Goal: Communication & Community: Answer question/provide support

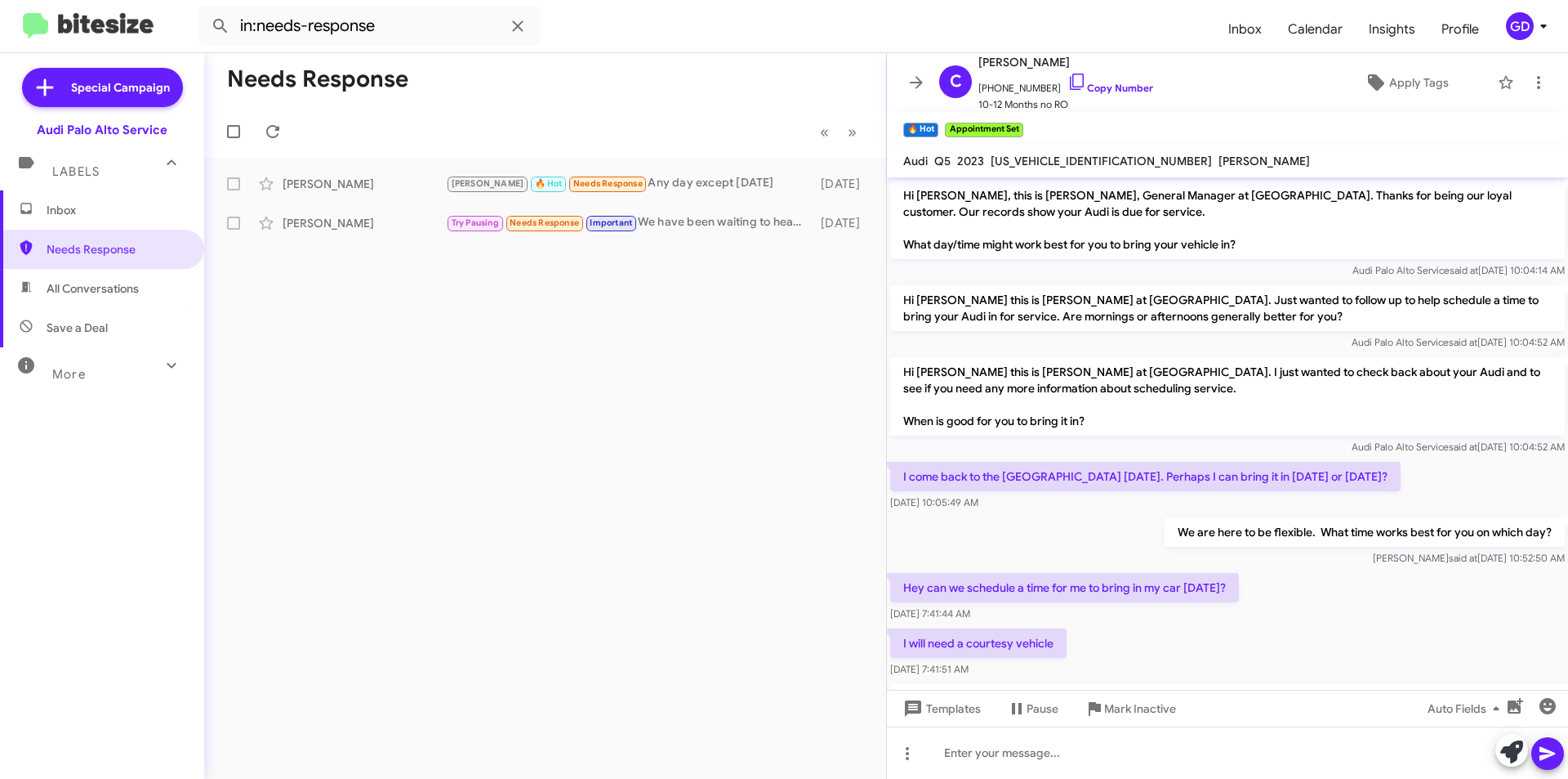
scroll to position [1756, 0]
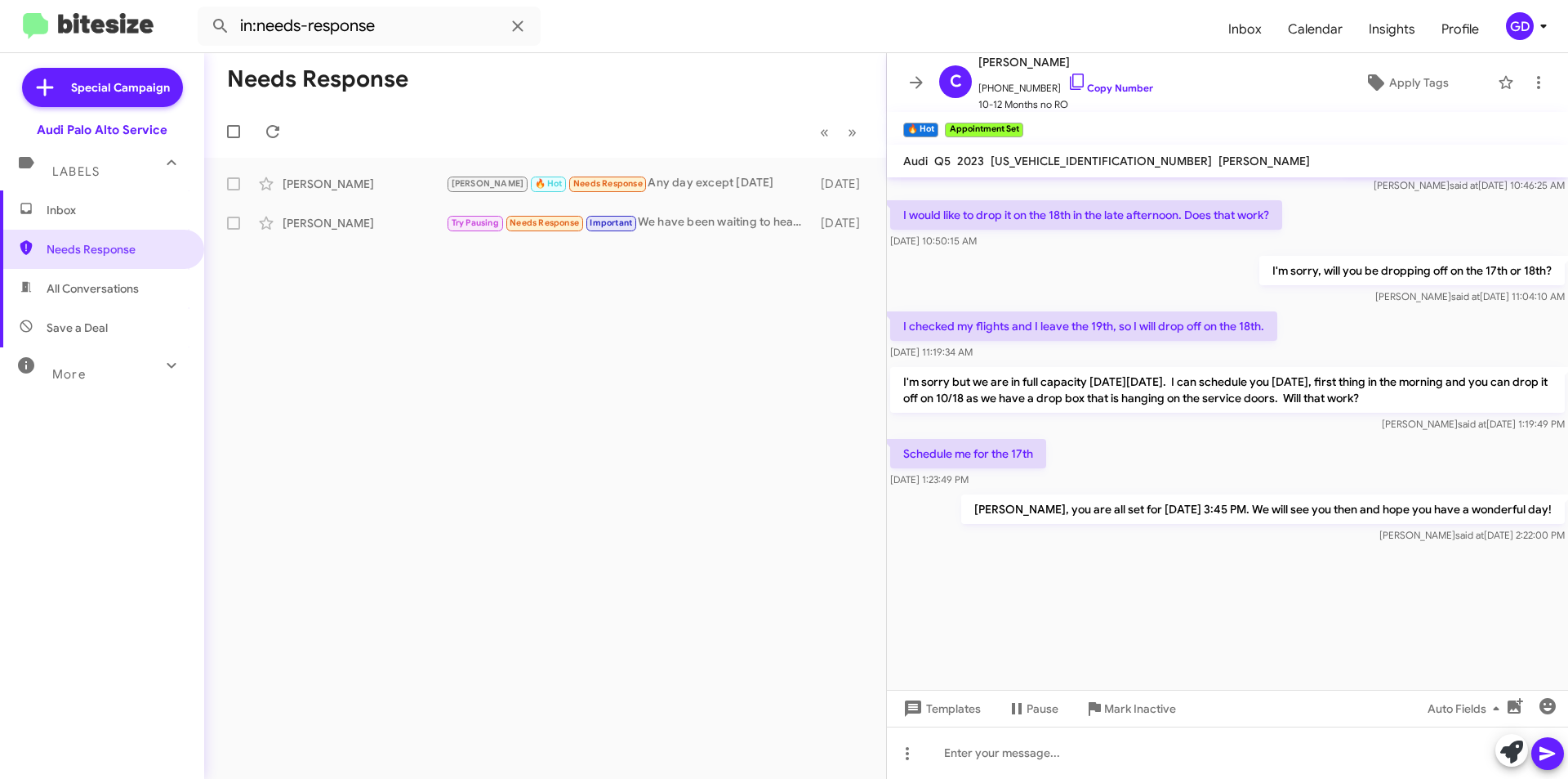
click at [143, 551] on div "Inbox Needs Response All Conversations Save a Deal More Important 🔥 Hot Appoint…" at bounding box center [102, 424] width 204 height 467
click at [274, 125] on icon at bounding box center [273, 132] width 20 height 20
click at [56, 209] on span "Inbox" at bounding box center [116, 210] width 138 height 17
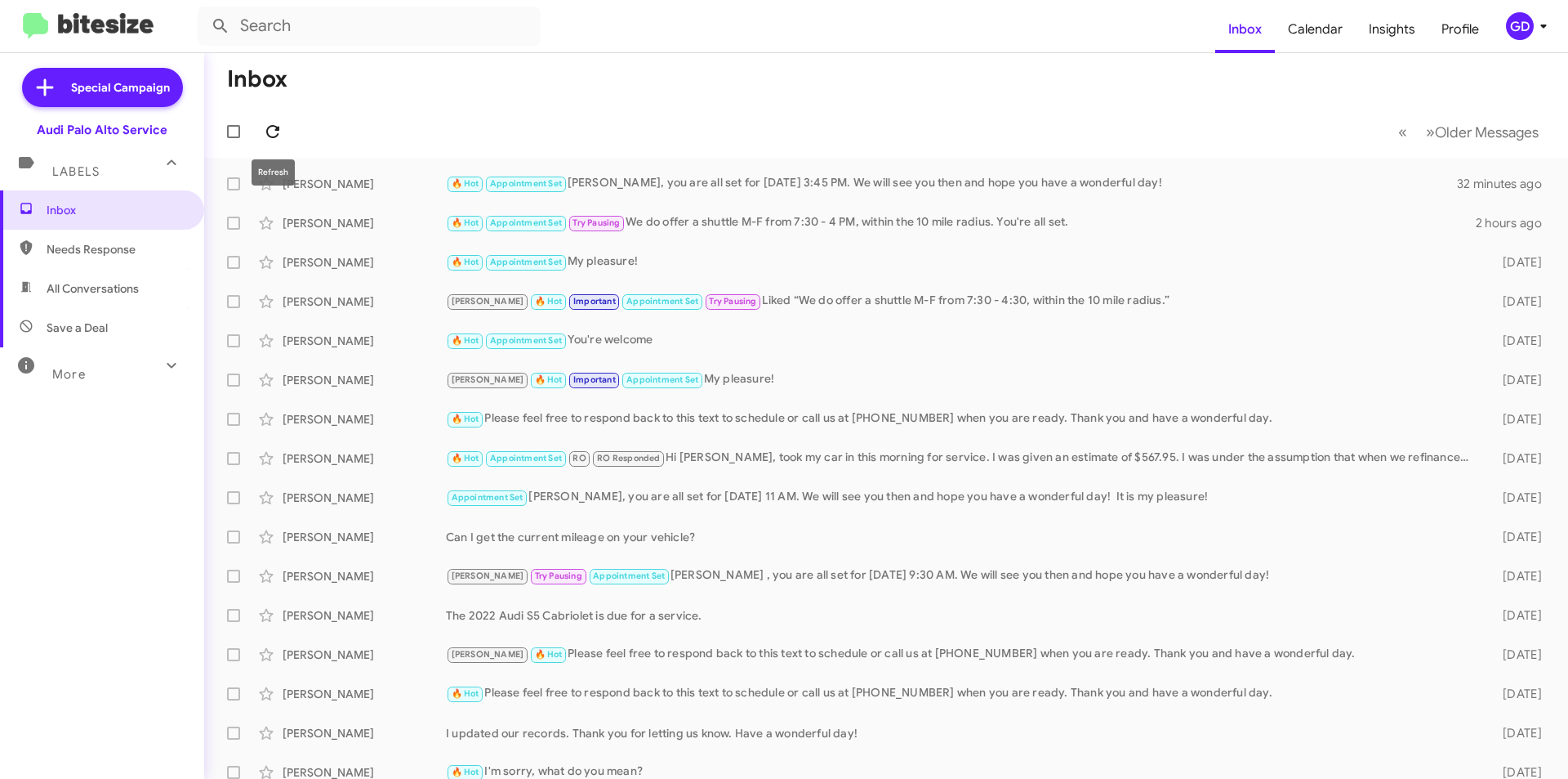
click at [272, 132] on icon at bounding box center [273, 132] width 20 height 20
click at [100, 259] on span "Needs Response" at bounding box center [102, 249] width 204 height 40
type input "in:needs-response"
